Goal: Information Seeking & Learning: Compare options

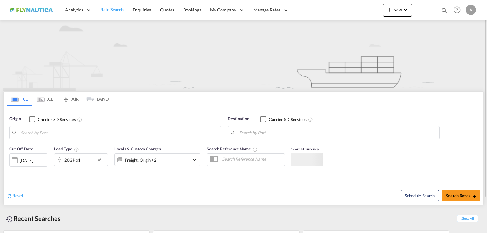
type input "[GEOGRAPHIC_DATA], [GEOGRAPHIC_DATA]"
type input "[GEOGRAPHIC_DATA], TWKHH"
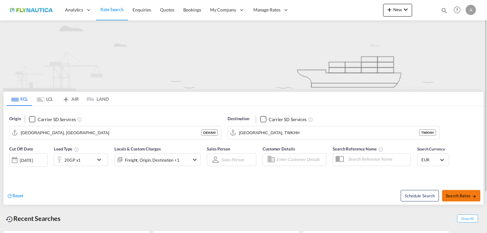
click at [474, 195] on md-icon "icon-arrow-right" at bounding box center [474, 196] width 4 height 4
type input "DEHAM to TWKHH / [DATE]"
